Goal: Connect with others: Connect with others

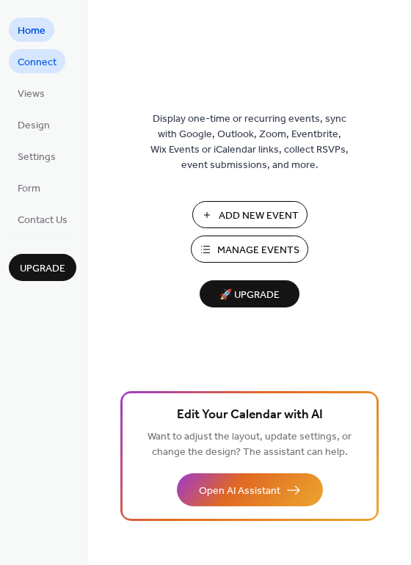
click at [40, 70] on span "Connect" at bounding box center [37, 62] width 39 height 15
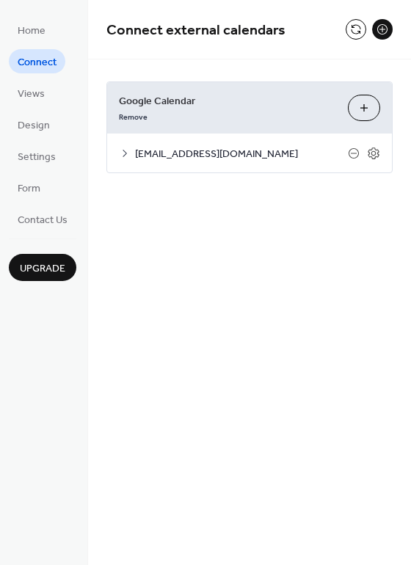
click at [360, 105] on button "Choose Calendars" at bounding box center [364, 108] width 32 height 26
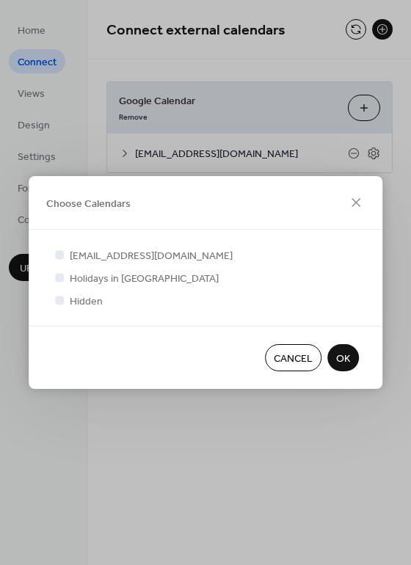
click at [291, 362] on span "Cancel" at bounding box center [293, 358] width 39 height 15
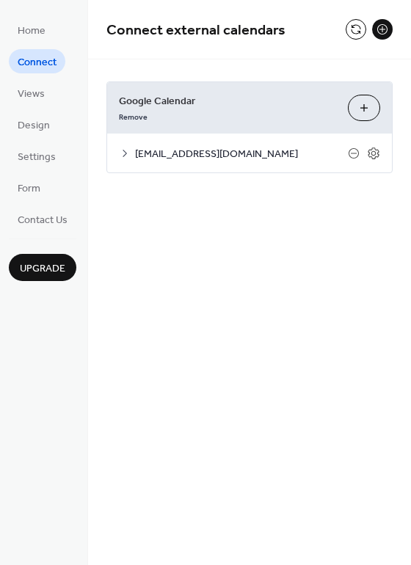
click at [125, 153] on icon at bounding box center [125, 153] width 4 height 7
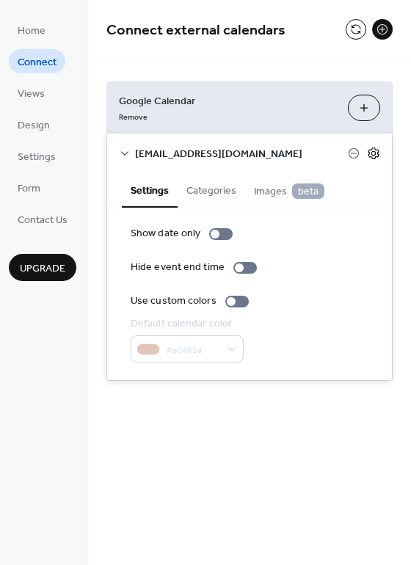
click at [376, 153] on icon at bounding box center [373, 153] width 13 height 13
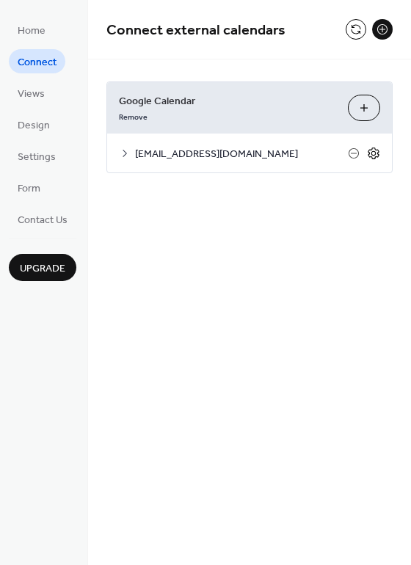
click at [376, 153] on icon at bounding box center [373, 153] width 13 height 13
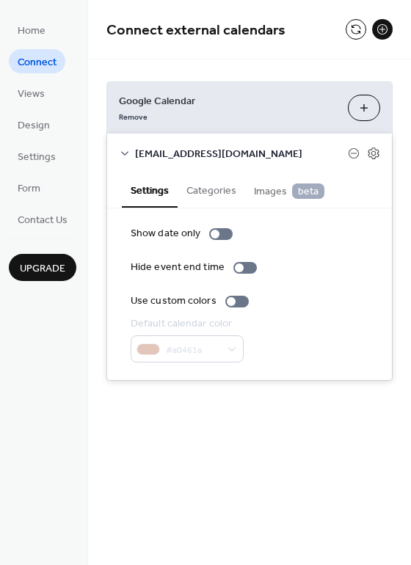
click at [229, 196] on button "Categories" at bounding box center [212, 189] width 68 height 34
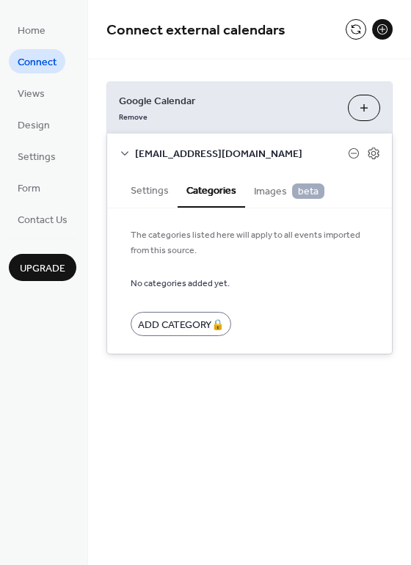
click at [280, 196] on span "Images beta" at bounding box center [289, 191] width 70 height 16
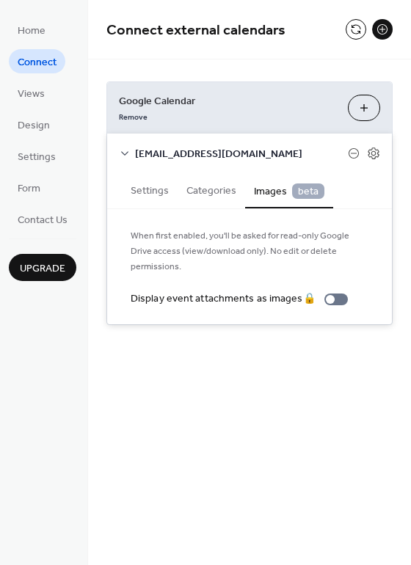
click at [162, 197] on button "Settings" at bounding box center [150, 189] width 56 height 34
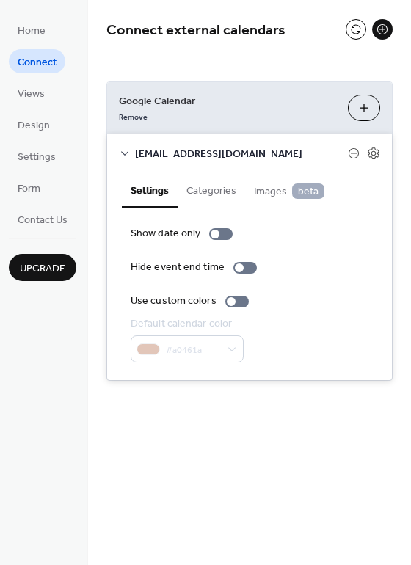
click at [125, 154] on icon at bounding box center [125, 153] width 12 height 12
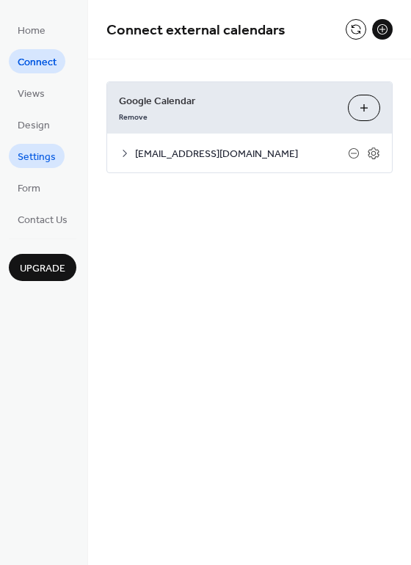
click at [49, 155] on span "Settings" at bounding box center [37, 157] width 38 height 15
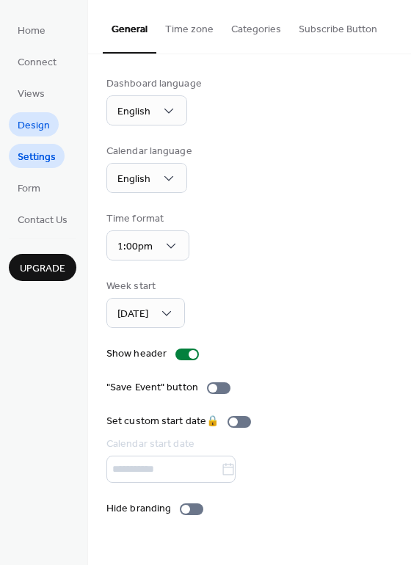
click at [39, 133] on span "Design" at bounding box center [34, 125] width 32 height 15
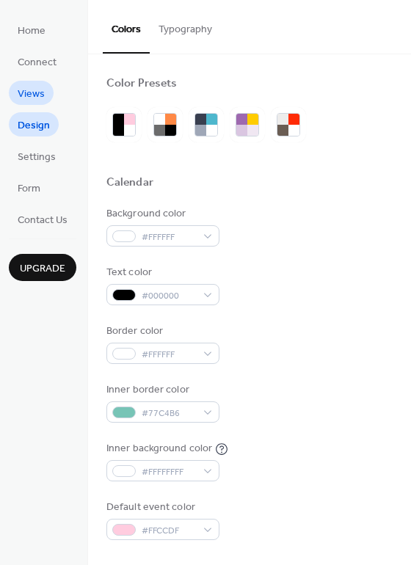
click at [37, 101] on span "Views" at bounding box center [31, 94] width 27 height 15
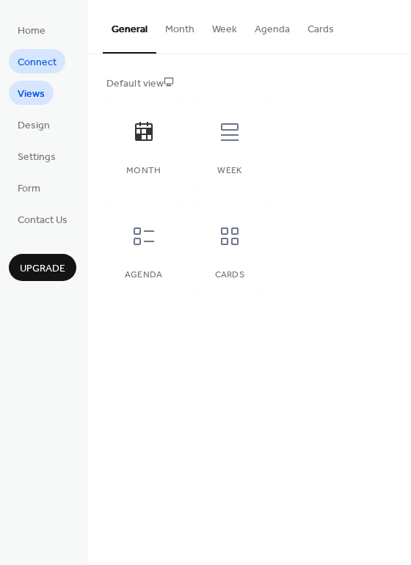
click at [36, 67] on span "Connect" at bounding box center [37, 62] width 39 height 15
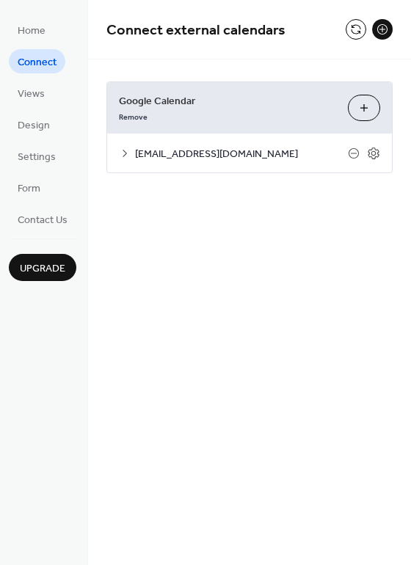
click at [381, 29] on button at bounding box center [382, 29] width 21 height 21
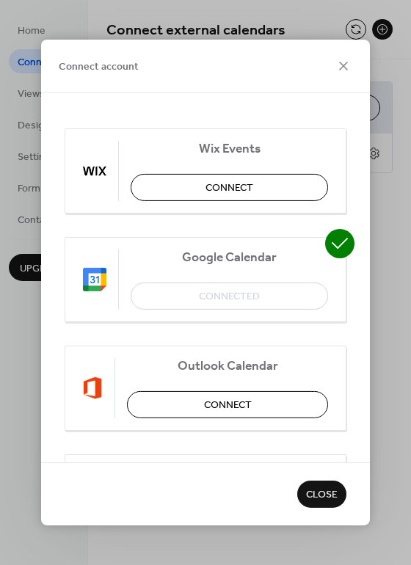
click at [244, 294] on div "Google Calendar Connected" at bounding box center [206, 279] width 282 height 85
click at [341, 70] on icon at bounding box center [344, 66] width 18 height 18
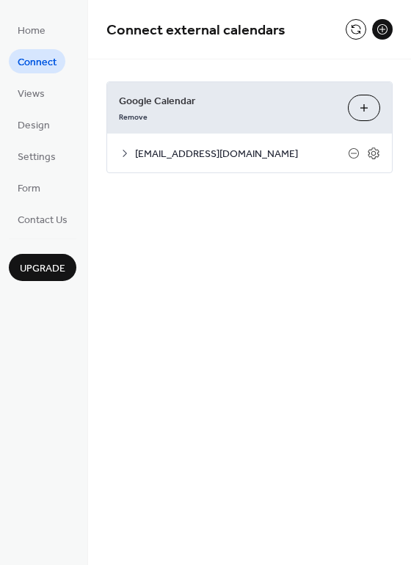
click at [129, 154] on icon at bounding box center [125, 153] width 12 height 12
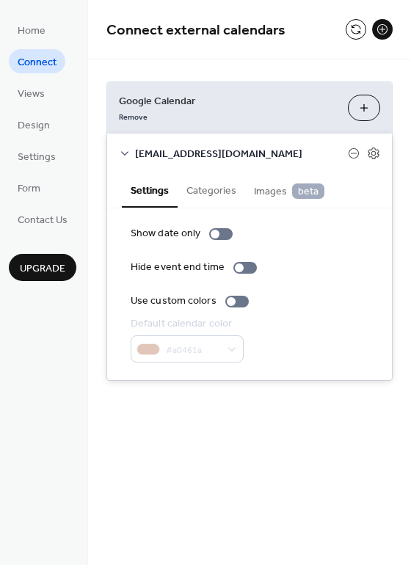
click at [371, 106] on button "Choose Calendars" at bounding box center [364, 108] width 32 height 26
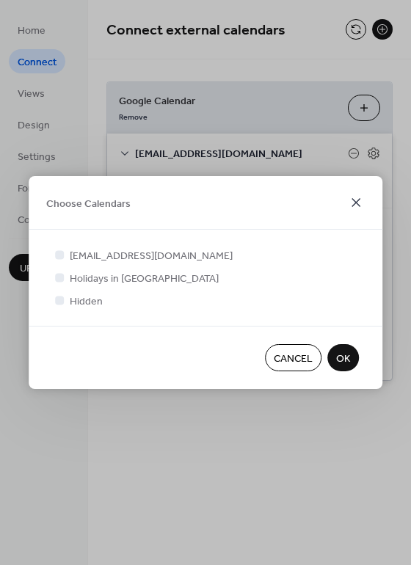
click at [351, 203] on icon at bounding box center [356, 203] width 18 height 18
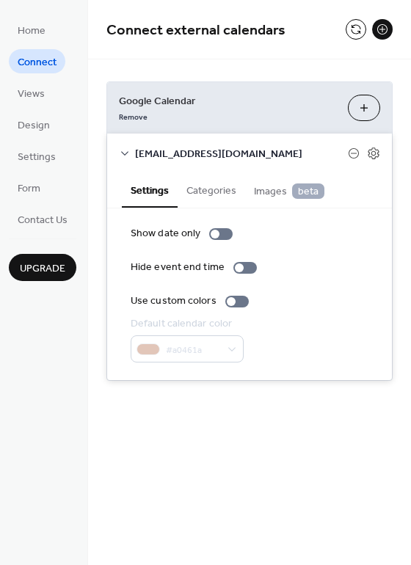
click at [384, 34] on button at bounding box center [382, 29] width 21 height 21
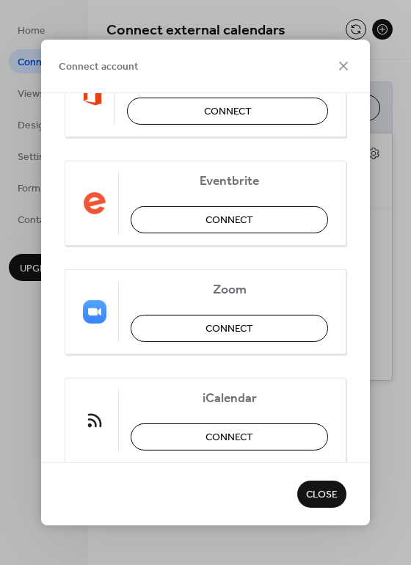
scroll to position [326, 0]
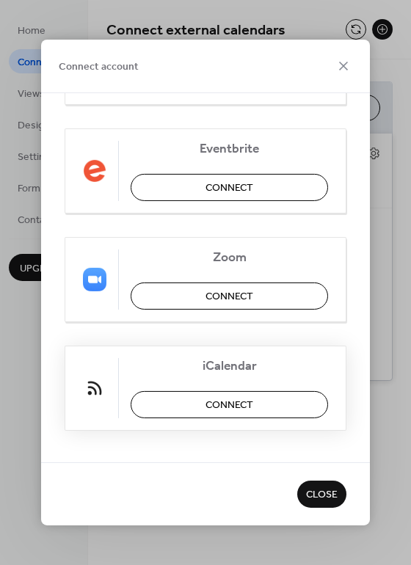
click at [224, 365] on span "iCalendar" at bounding box center [229, 366] width 197 height 15
click at [123, 377] on div "iCalendar Connect" at bounding box center [206, 388] width 282 height 85
drag, startPoint x: 280, startPoint y: 32, endPoint x: 280, endPoint y: 18, distance: 14.0
click at [280, 18] on div "Connect account Wix Events Connect Google Calendar Connected Outlook Calendar C…" at bounding box center [205, 282] width 411 height 565
click at [197, 362] on span "iCalendar" at bounding box center [229, 366] width 197 height 15
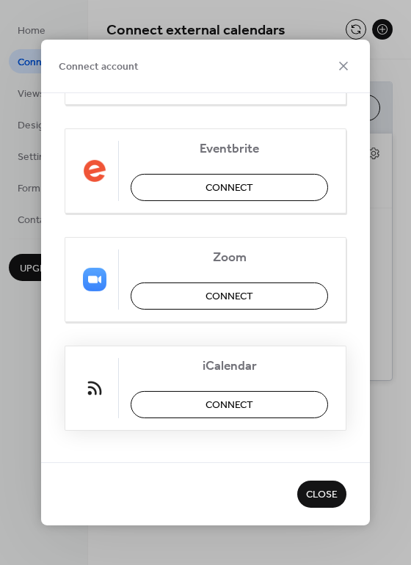
click at [236, 362] on span "iCalendar" at bounding box center [229, 366] width 197 height 15
click at [255, 378] on div "iCalendar Connect" at bounding box center [206, 388] width 282 height 85
click at [370, 368] on div "Connect account Wix Events Connect Google Calendar Connected Outlook Calendar C…" at bounding box center [205, 282] width 411 height 565
click at [343, 67] on icon at bounding box center [343, 66] width 9 height 9
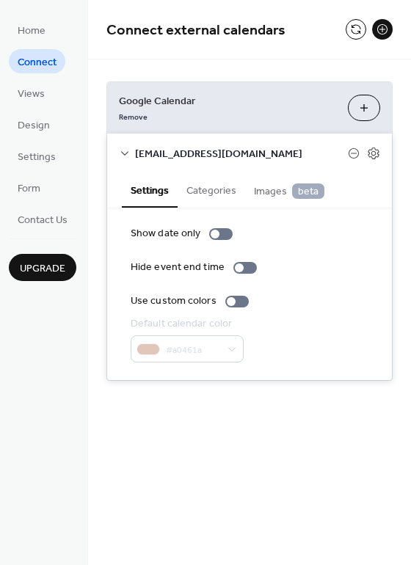
click at [387, 26] on button at bounding box center [382, 29] width 21 height 21
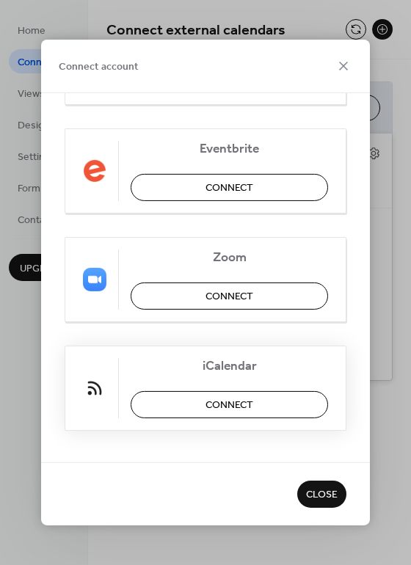
click at [229, 398] on span "Connect" at bounding box center [229, 405] width 48 height 15
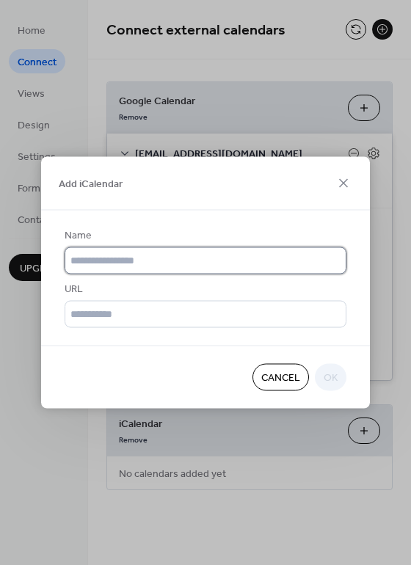
click at [178, 257] on input "text" at bounding box center [206, 260] width 282 height 27
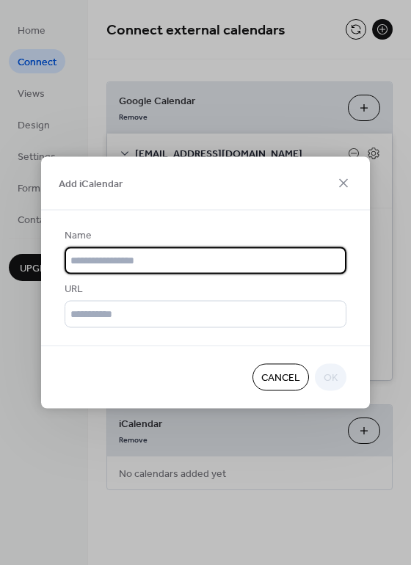
paste input "**********"
type input "**********"
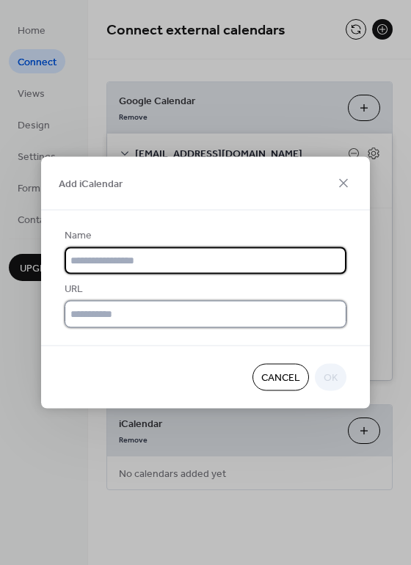
click at [135, 315] on input "text" at bounding box center [206, 314] width 282 height 27
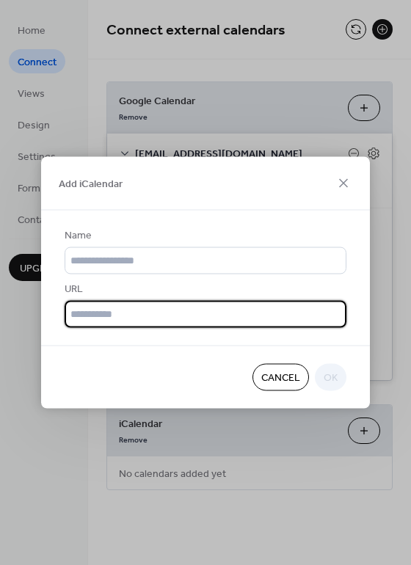
paste input "**********"
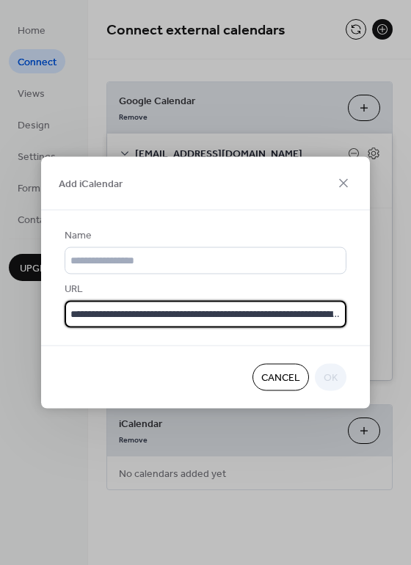
scroll to position [0, 114]
type input "**********"
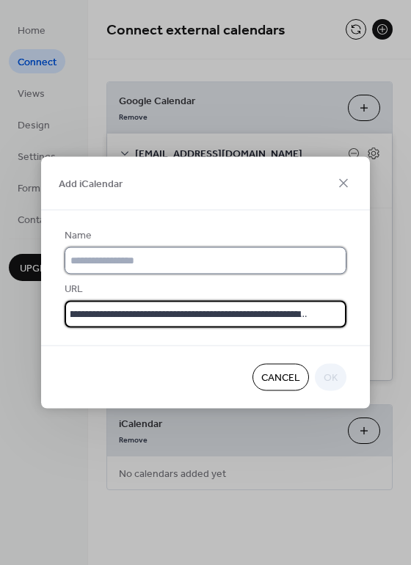
click at [137, 258] on input "text" at bounding box center [206, 260] width 282 height 27
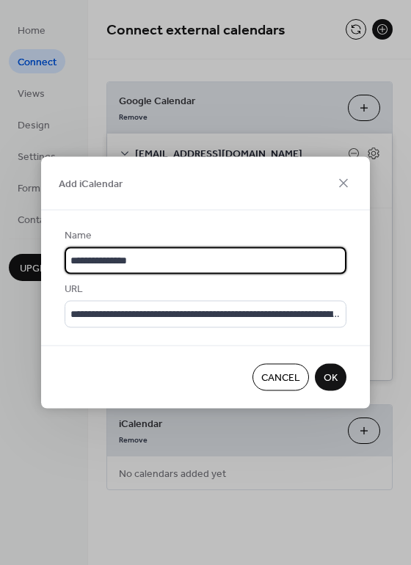
type input "**********"
click at [335, 378] on span "OK" at bounding box center [331, 378] width 14 height 15
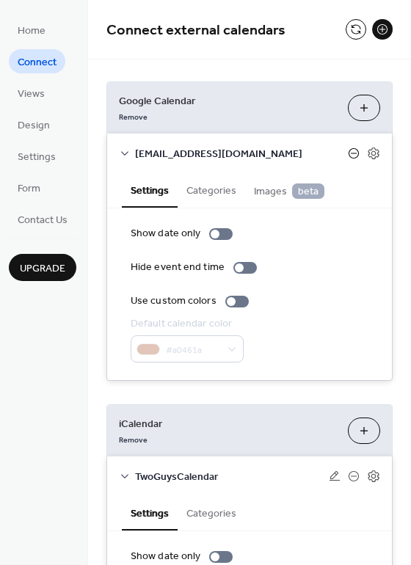
click at [349, 154] on icon at bounding box center [354, 153] width 12 height 12
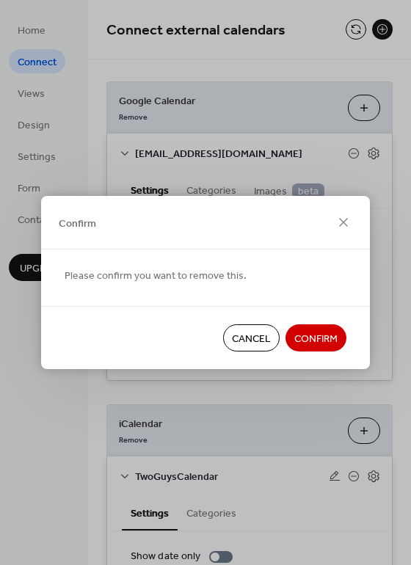
click at [321, 337] on span "Confirm" at bounding box center [315, 339] width 43 height 15
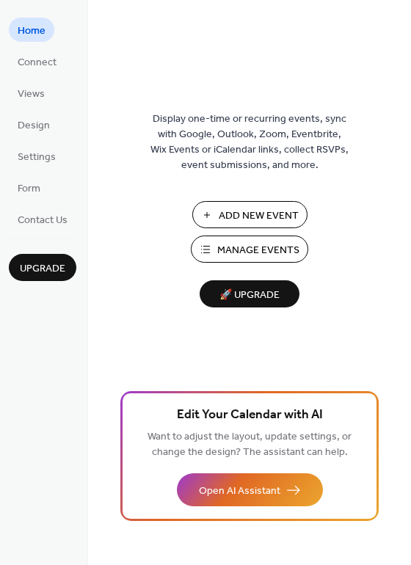
click at [40, 74] on ul "Home Connect Views Design Settings Form Contact Us" at bounding box center [43, 125] width 68 height 214
click at [43, 67] on span "Connect" at bounding box center [37, 62] width 39 height 15
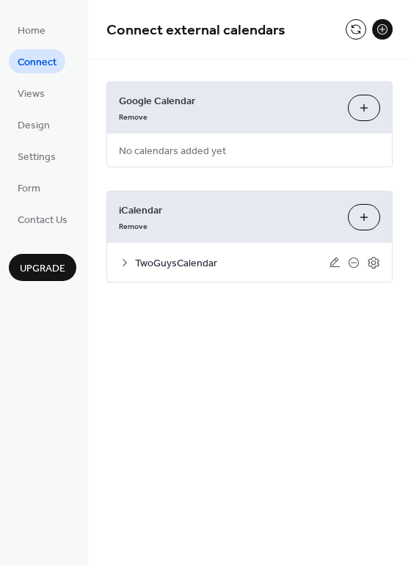
click at [124, 260] on icon at bounding box center [125, 263] width 12 height 12
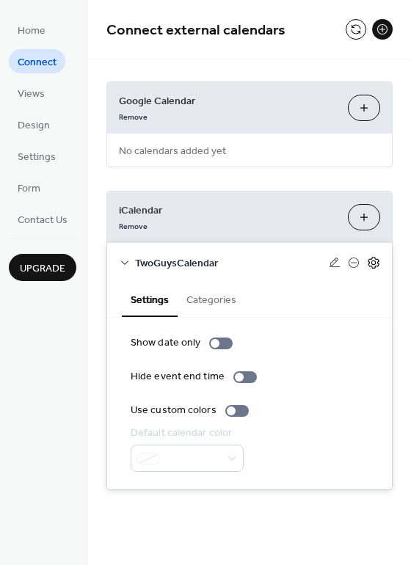
click at [376, 263] on icon at bounding box center [373, 262] width 13 height 13
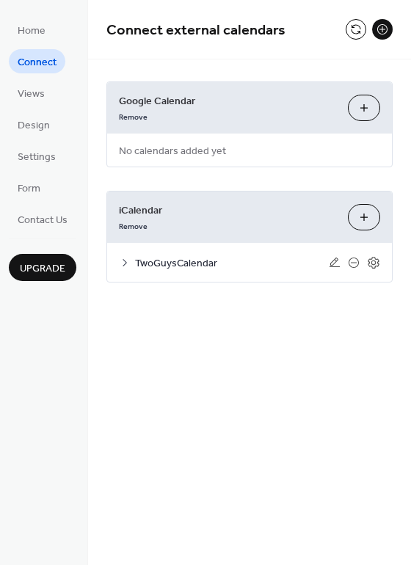
click at [382, 263] on div "TwoGuysCalendar" at bounding box center [249, 262] width 285 height 39
click at [379, 263] on icon at bounding box center [373, 263] width 11 height 12
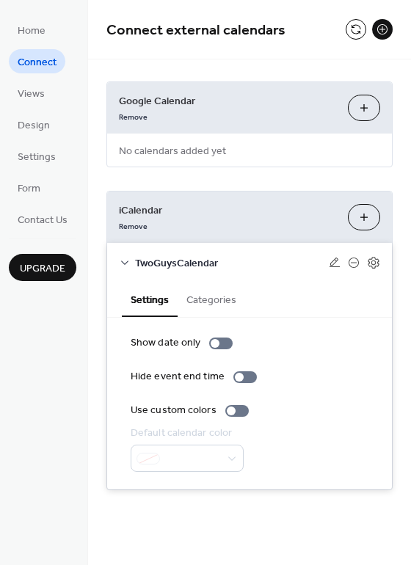
click at [209, 297] on button "Categories" at bounding box center [212, 299] width 68 height 34
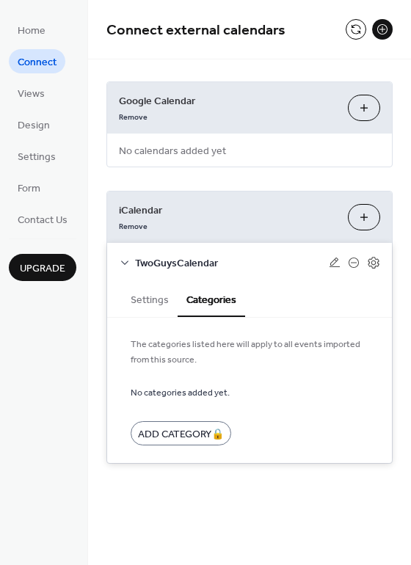
click at [158, 297] on button "Settings" at bounding box center [150, 299] width 56 height 34
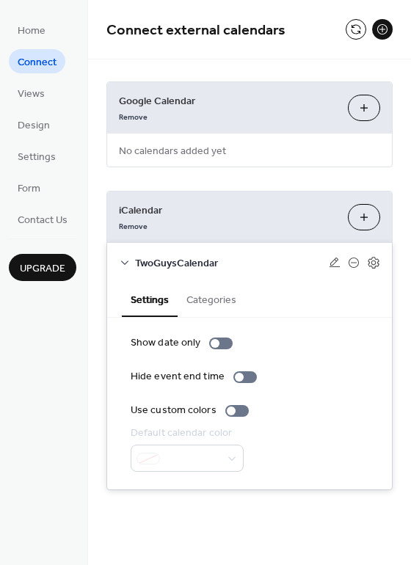
click at [311, 506] on div "Google Calendar Remove Choose Calendars No calendars added yet iCalendar Remove…" at bounding box center [249, 285] width 323 height 453
